Goal: Check status: Check status

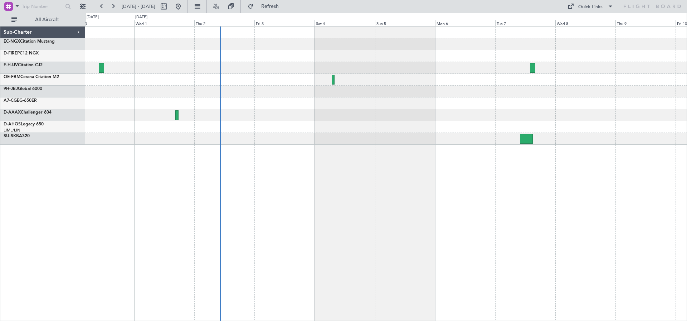
click at [261, 112] on div at bounding box center [385, 115] width 601 height 12
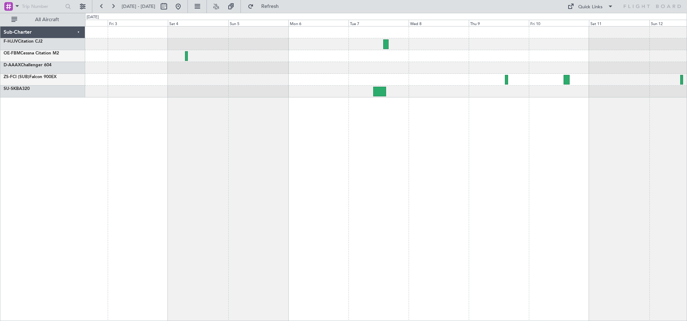
click at [247, 71] on div at bounding box center [385, 68] width 601 height 12
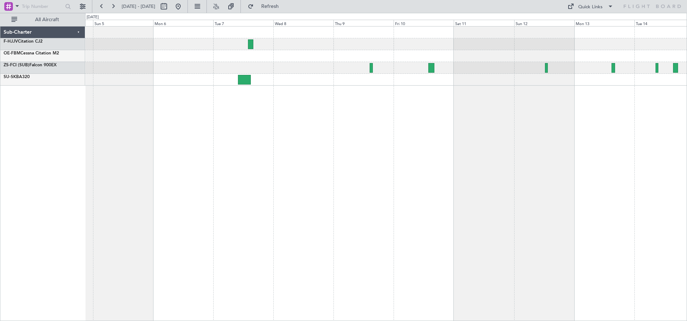
click at [215, 99] on div at bounding box center [386, 173] width 602 height 294
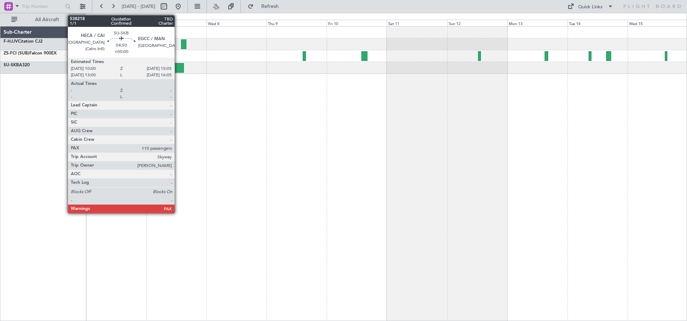
click at [178, 70] on div at bounding box center [177, 68] width 13 height 10
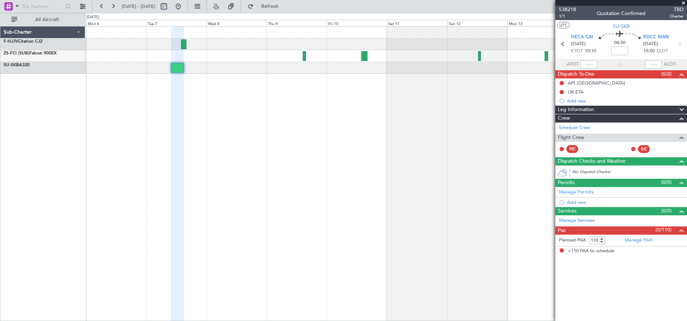
click at [683, 1] on span at bounding box center [683, 3] width 7 height 6
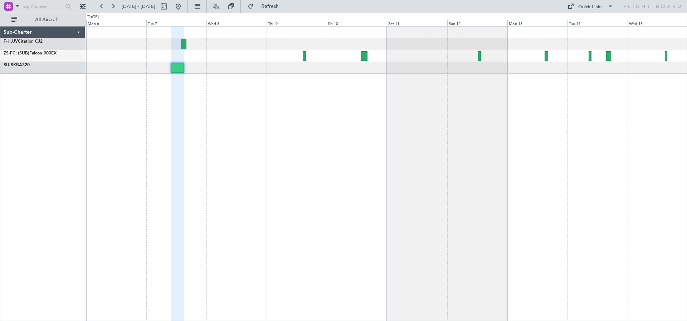
type input "0"
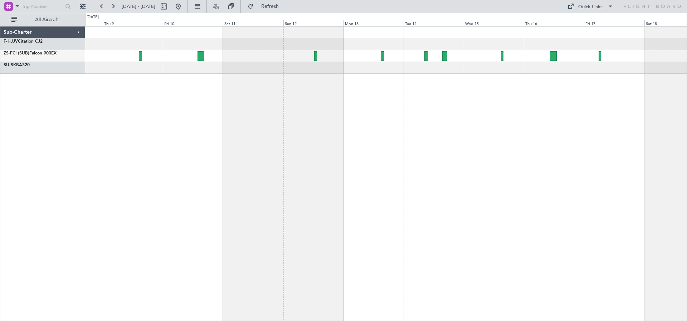
click at [287, 81] on div at bounding box center [386, 173] width 602 height 294
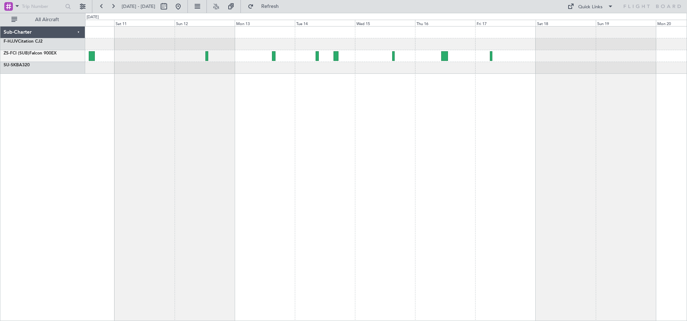
click at [278, 82] on div at bounding box center [386, 173] width 602 height 294
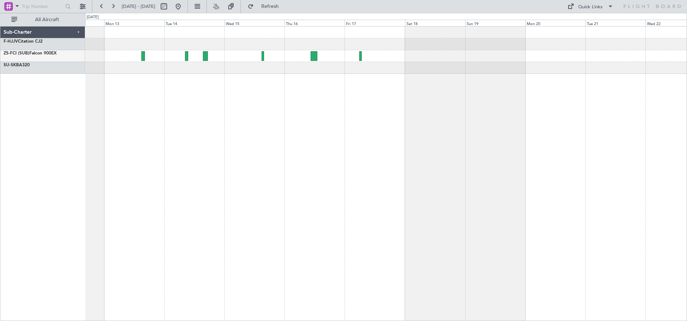
click at [291, 80] on div at bounding box center [386, 173] width 602 height 294
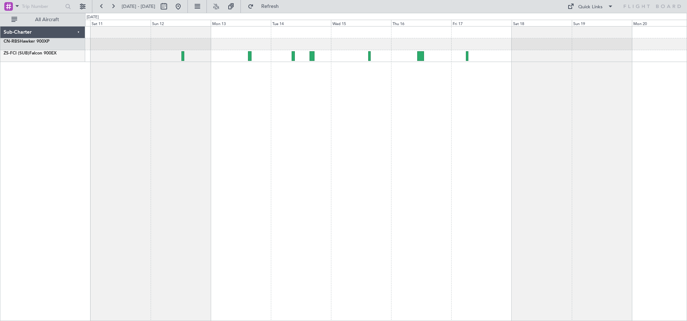
click at [485, 113] on div at bounding box center [386, 173] width 602 height 294
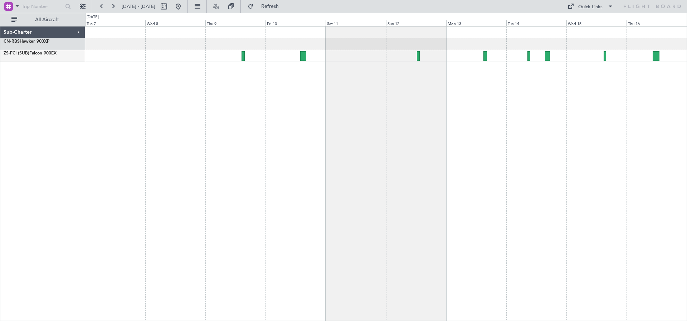
click at [384, 94] on div at bounding box center [386, 173] width 602 height 294
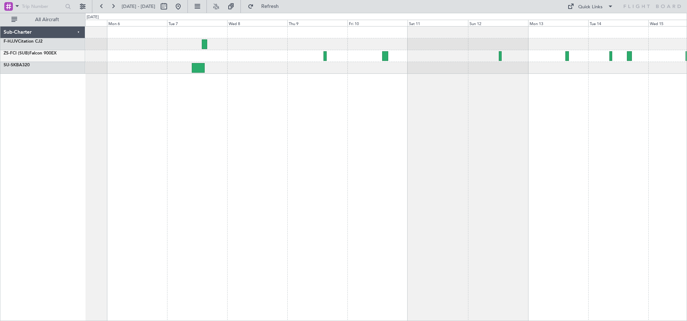
click at [345, 107] on div at bounding box center [386, 173] width 602 height 294
click at [285, 92] on div at bounding box center [386, 173] width 602 height 294
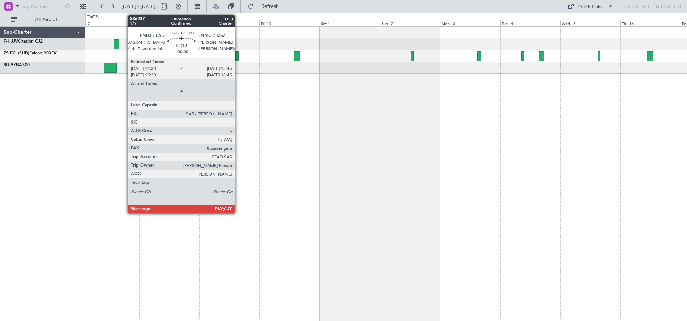
click at [238, 58] on div at bounding box center [236, 56] width 3 height 10
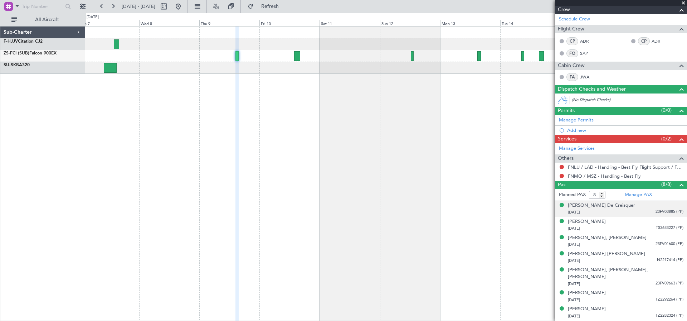
scroll to position [99, 0]
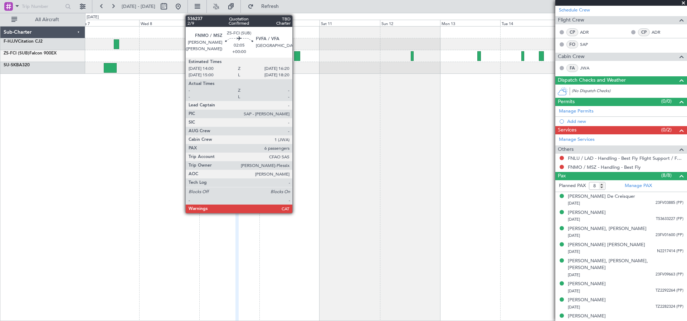
click at [296, 58] on div at bounding box center [297, 56] width 6 height 10
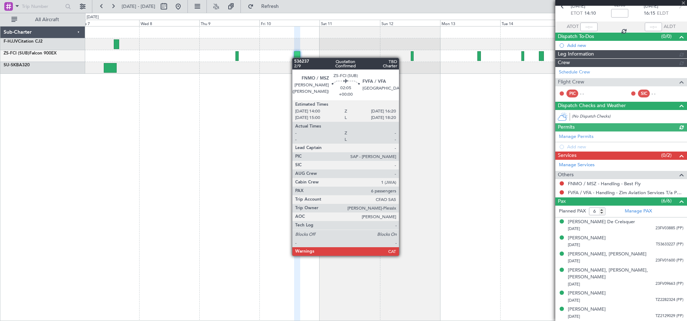
scroll to position [0, 0]
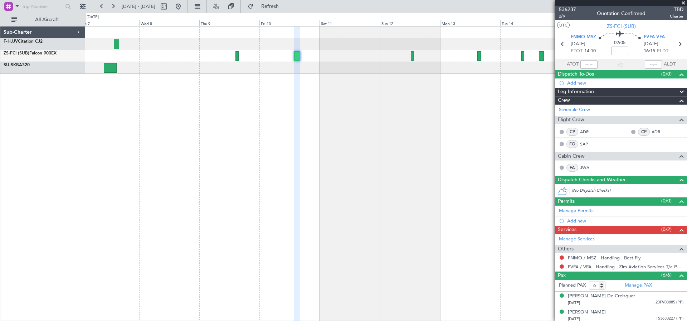
click at [685, 4] on span at bounding box center [683, 3] width 7 height 6
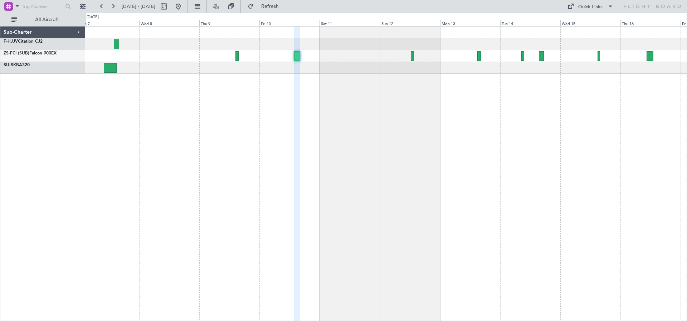
type input "0"
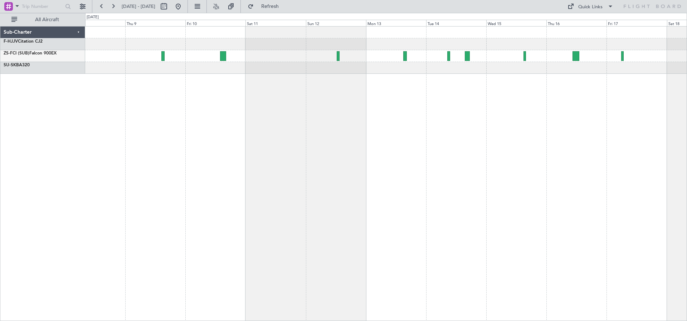
click at [564, 96] on div at bounding box center [386, 173] width 602 height 294
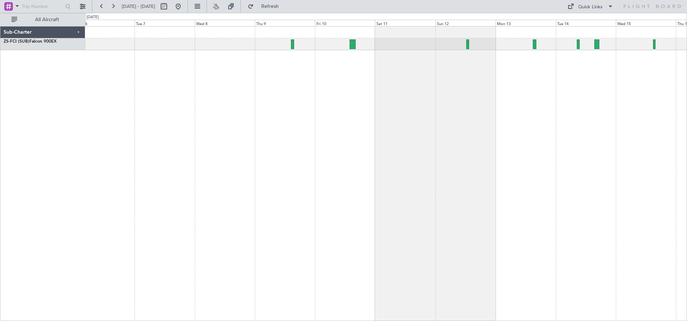
click at [560, 71] on div at bounding box center [386, 173] width 602 height 294
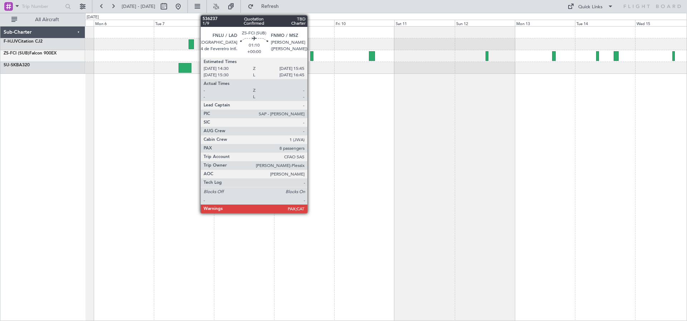
click at [311, 55] on div at bounding box center [311, 56] width 3 height 10
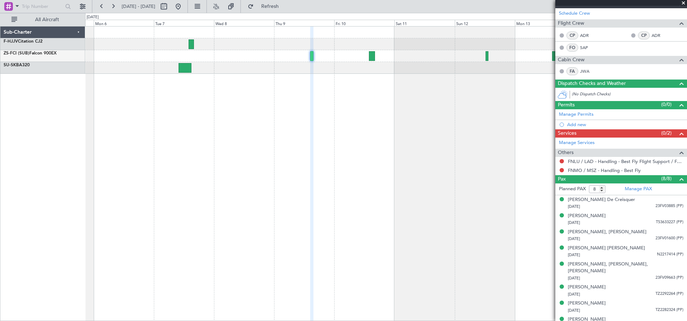
scroll to position [99, 0]
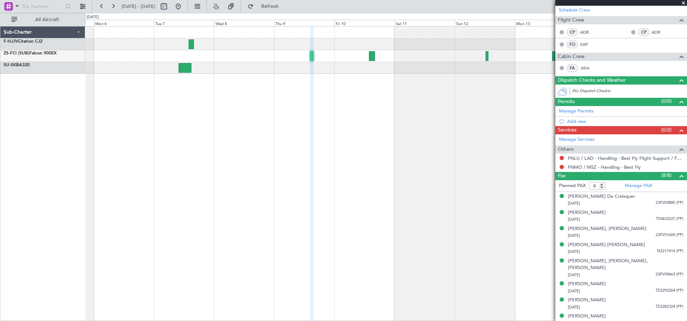
click at [685, 3] on span at bounding box center [683, 3] width 7 height 6
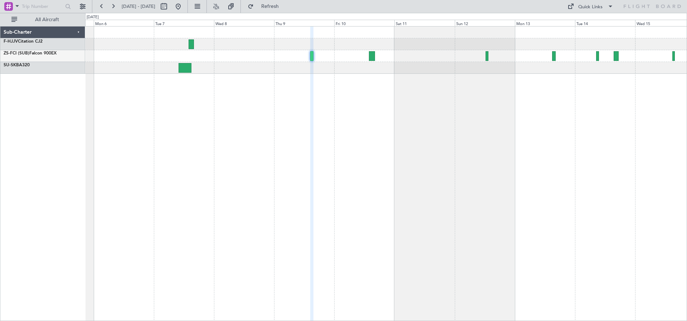
type input "0"
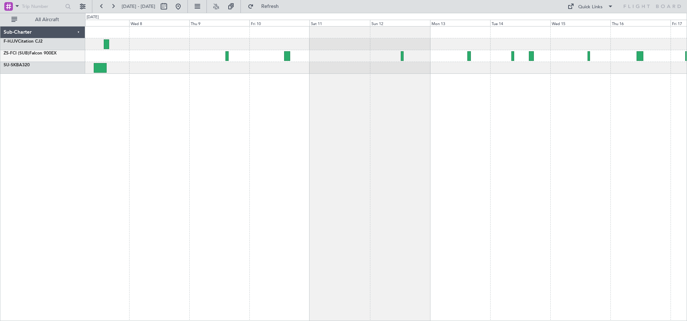
click at [372, 101] on div at bounding box center [386, 173] width 602 height 294
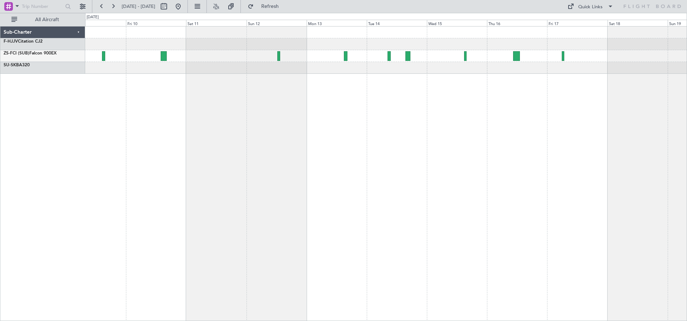
click at [377, 94] on div at bounding box center [386, 173] width 602 height 294
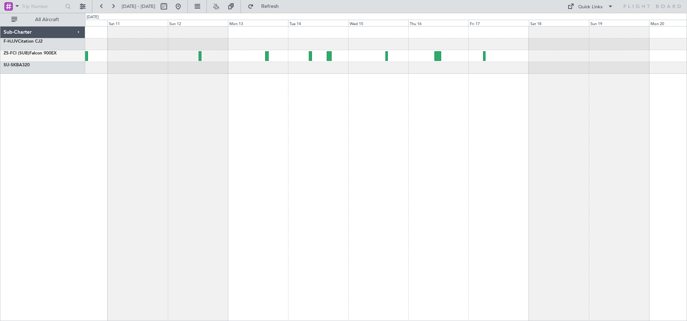
click at [372, 87] on div at bounding box center [386, 173] width 602 height 294
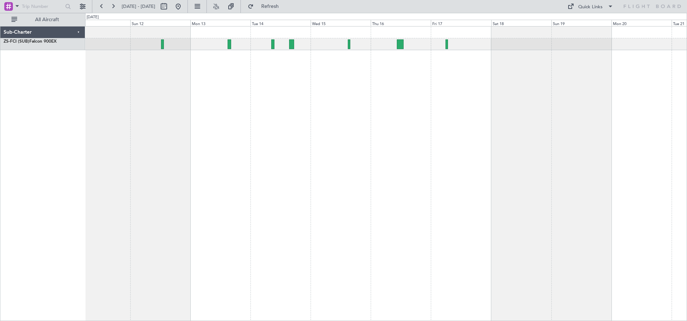
click at [175, 109] on div at bounding box center [386, 173] width 602 height 294
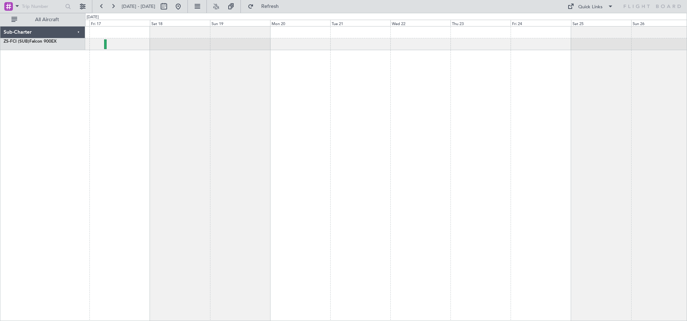
click at [243, 106] on div at bounding box center [386, 173] width 602 height 294
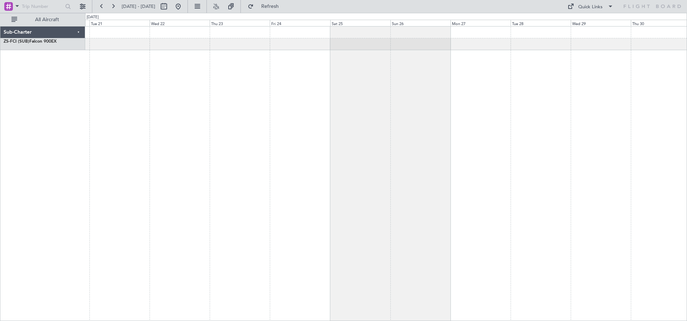
click at [194, 103] on div at bounding box center [386, 173] width 602 height 294
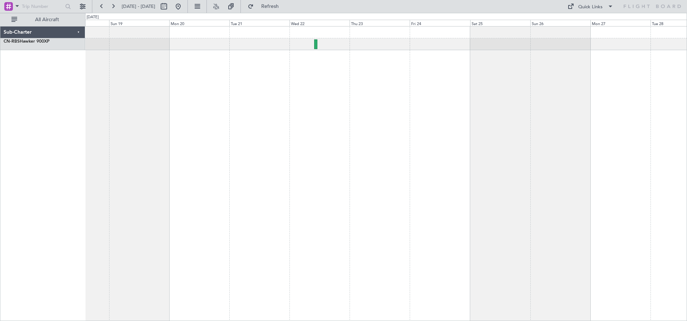
click at [415, 69] on div at bounding box center [386, 173] width 602 height 294
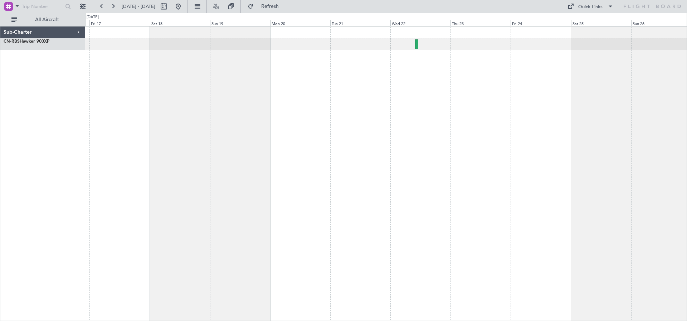
click at [338, 70] on div at bounding box center [386, 173] width 602 height 294
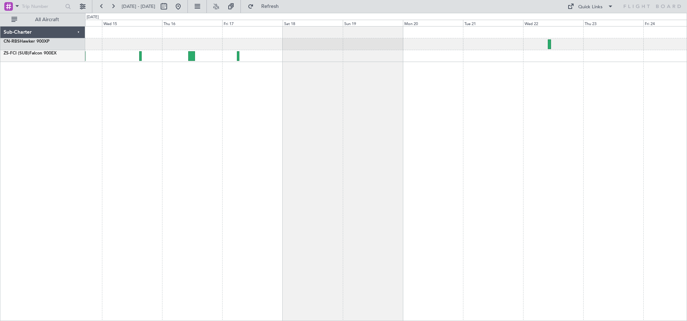
click at [242, 72] on div at bounding box center [386, 173] width 602 height 294
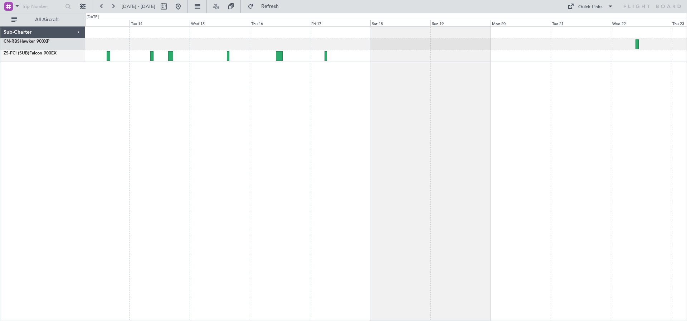
click at [201, 73] on div at bounding box center [386, 173] width 602 height 294
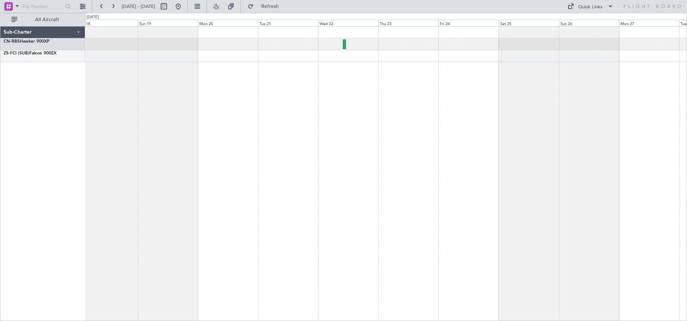
click at [332, 73] on div at bounding box center [386, 173] width 602 height 294
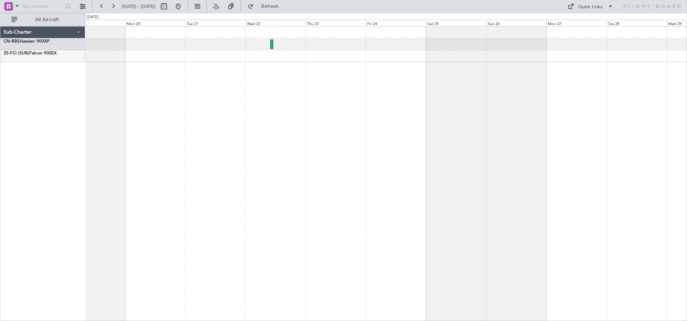
click at [255, 65] on div at bounding box center [386, 173] width 602 height 294
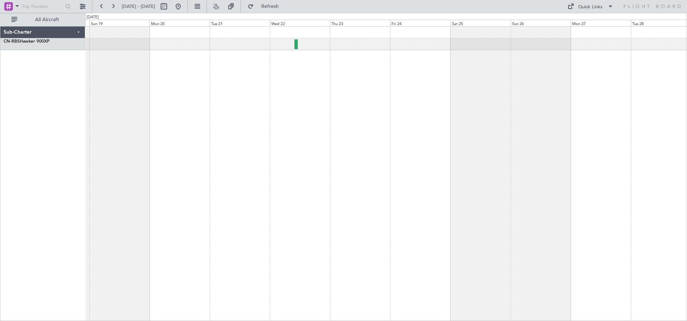
click at [349, 105] on div at bounding box center [386, 173] width 602 height 294
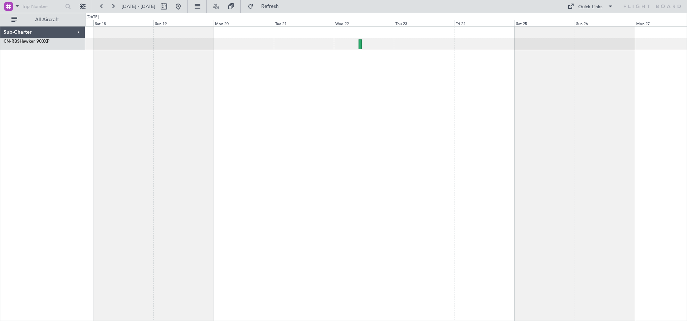
click at [337, 105] on div at bounding box center [386, 173] width 602 height 294
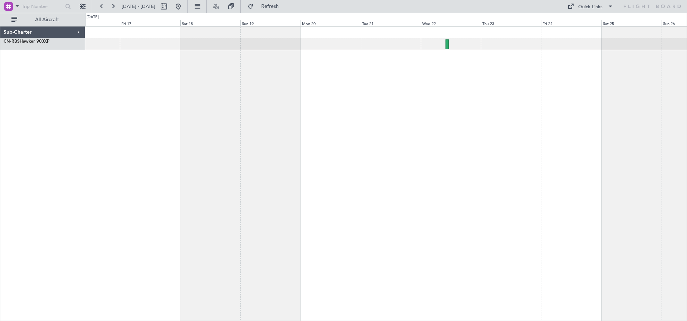
click at [325, 98] on div at bounding box center [386, 173] width 602 height 294
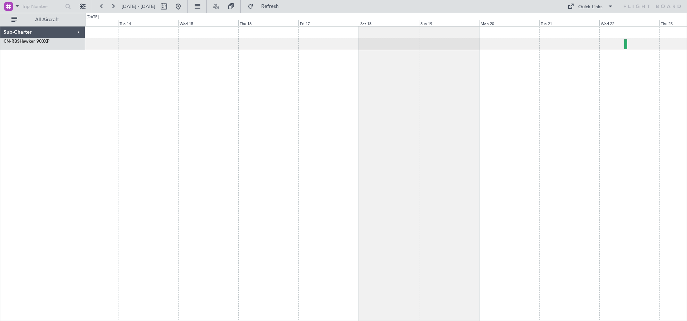
click at [365, 91] on div at bounding box center [386, 173] width 602 height 294
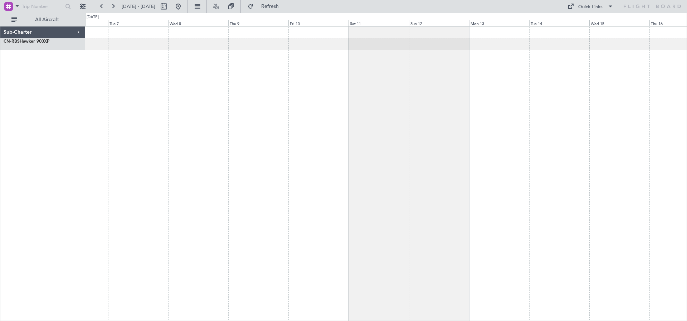
click at [381, 87] on div at bounding box center [386, 173] width 602 height 294
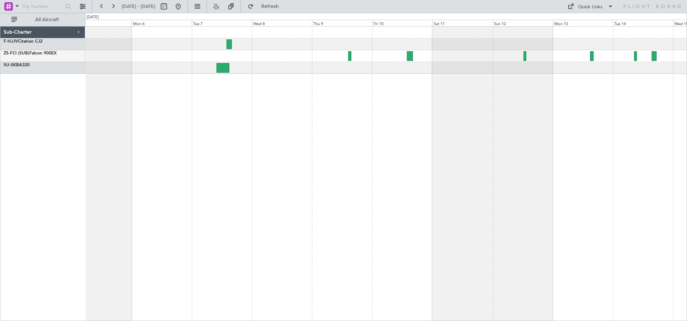
click at [370, 99] on div at bounding box center [386, 173] width 602 height 294
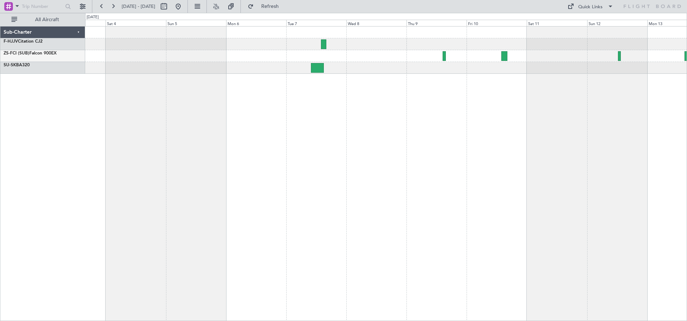
click at [466, 115] on div at bounding box center [386, 173] width 602 height 294
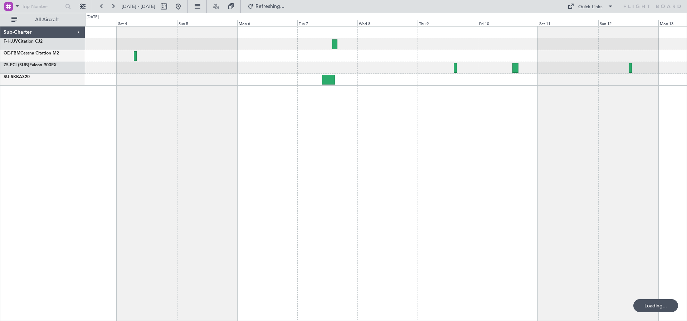
click at [398, 107] on div at bounding box center [386, 173] width 602 height 294
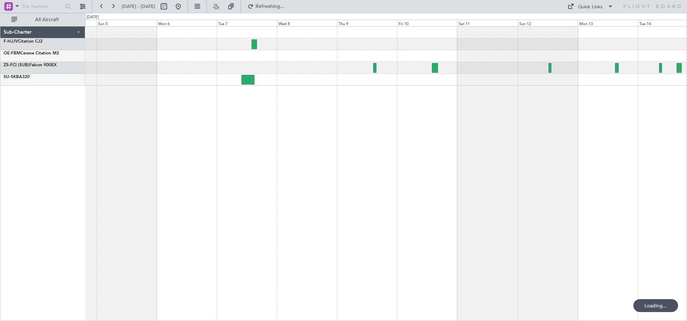
click at [390, 111] on div at bounding box center [386, 173] width 602 height 294
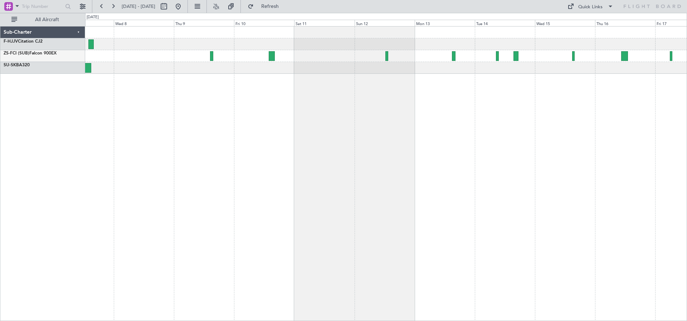
click at [215, 108] on div at bounding box center [386, 173] width 602 height 294
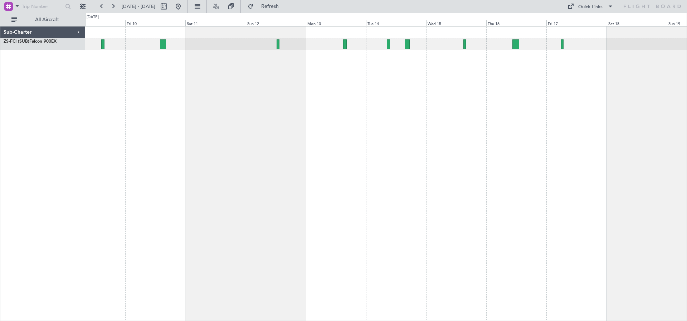
click at [277, 111] on div at bounding box center [386, 173] width 602 height 294
